Goal: Navigation & Orientation: Find specific page/section

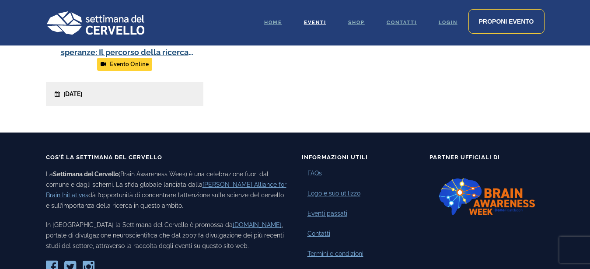
scroll to position [490, 0]
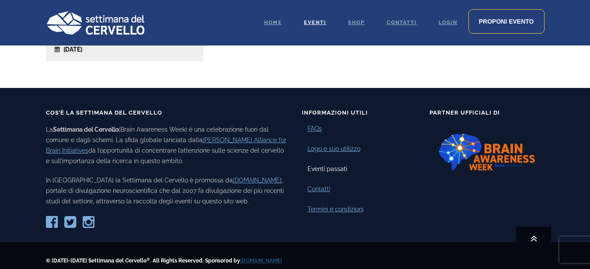
click at [323, 171] on link "Eventi passati" at bounding box center [327, 168] width 40 height 9
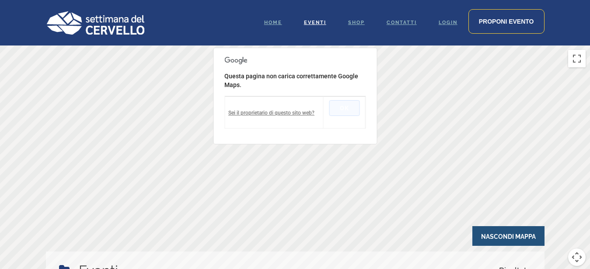
click at [347, 108] on button "OK" at bounding box center [344, 108] width 31 height 16
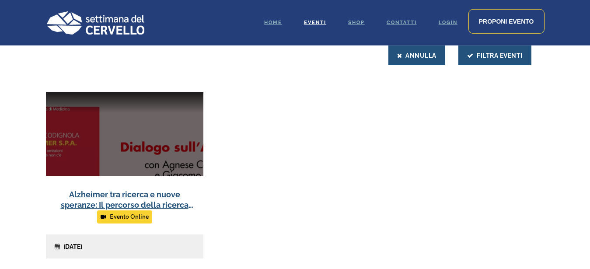
scroll to position [312, 0]
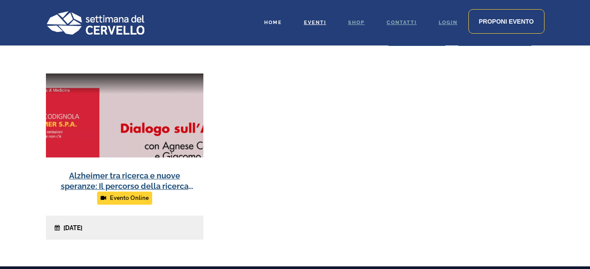
click at [275, 20] on link "Home" at bounding box center [273, 22] width 40 height 45
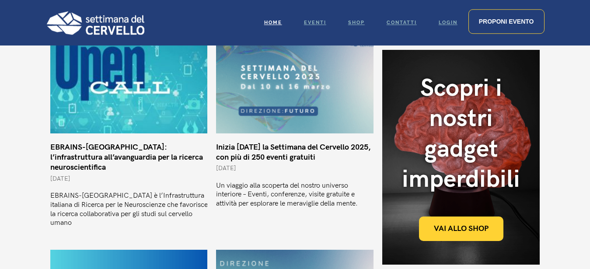
scroll to position [312, 0]
